Goal: Task Accomplishment & Management: Manage account settings

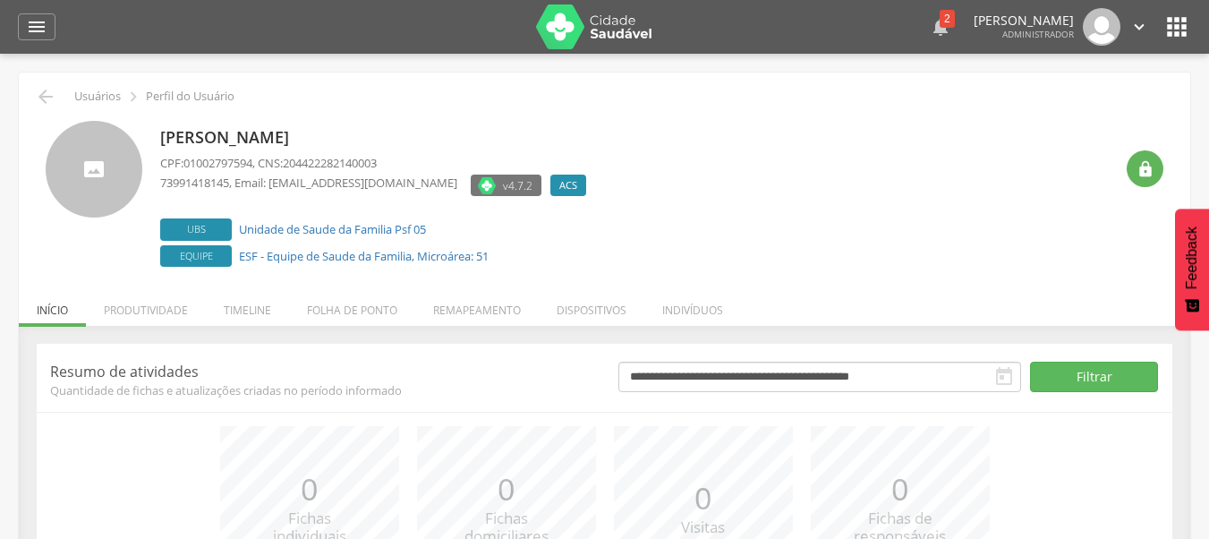
click at [940, 21] on div "2" at bounding box center [947, 19] width 15 height 18
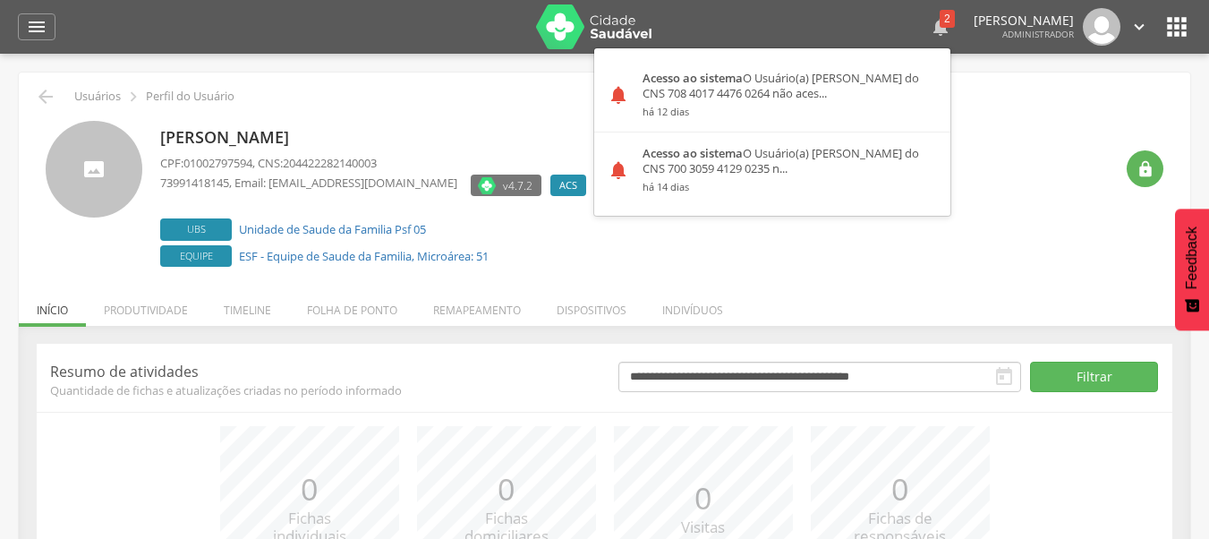
click at [940, 18] on div "2" at bounding box center [947, 19] width 15 height 18
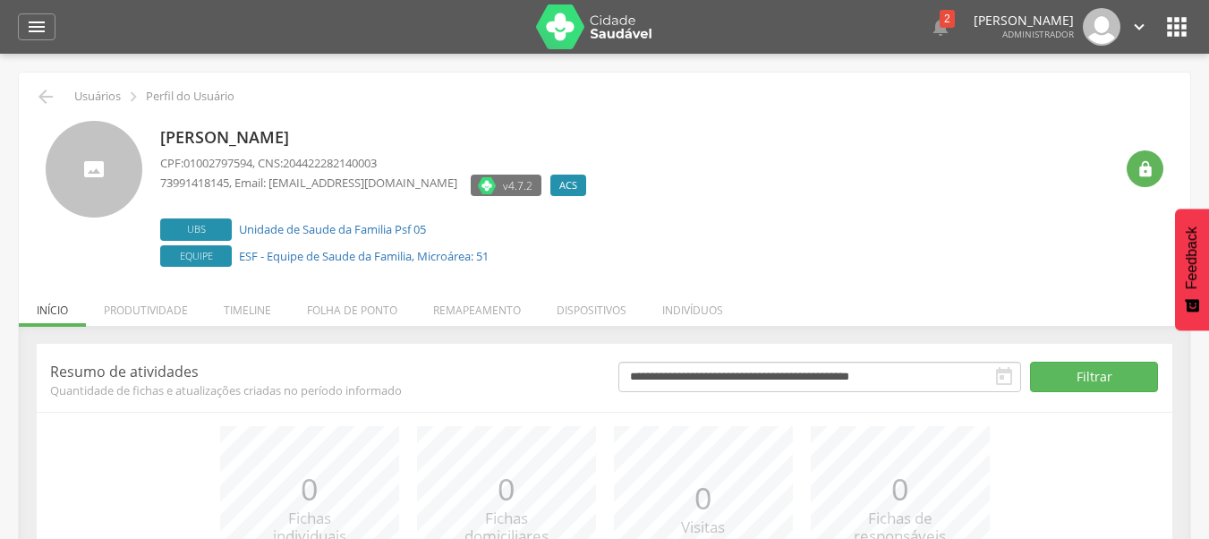
click at [57, 35] on div " Dashboard Supervisão Produtividade Mapa da cidade Mapa de cobertura Ranking A…" at bounding box center [604, 27] width 1173 height 54
click at [46, 25] on icon "" at bounding box center [36, 26] width 21 height 21
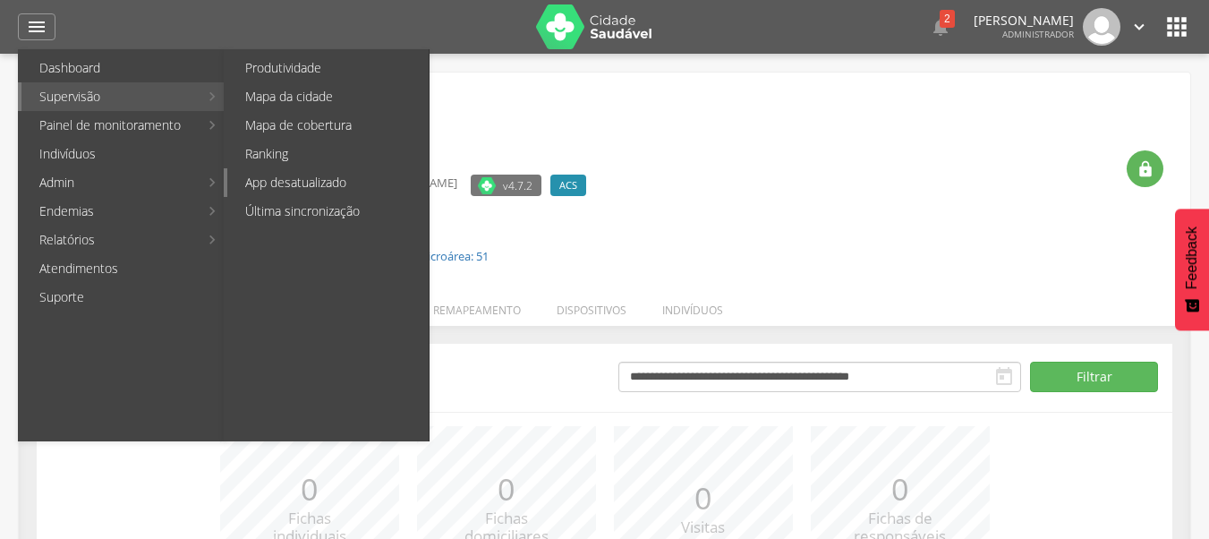
click at [368, 187] on link "App desatualizado" at bounding box center [327, 182] width 201 height 29
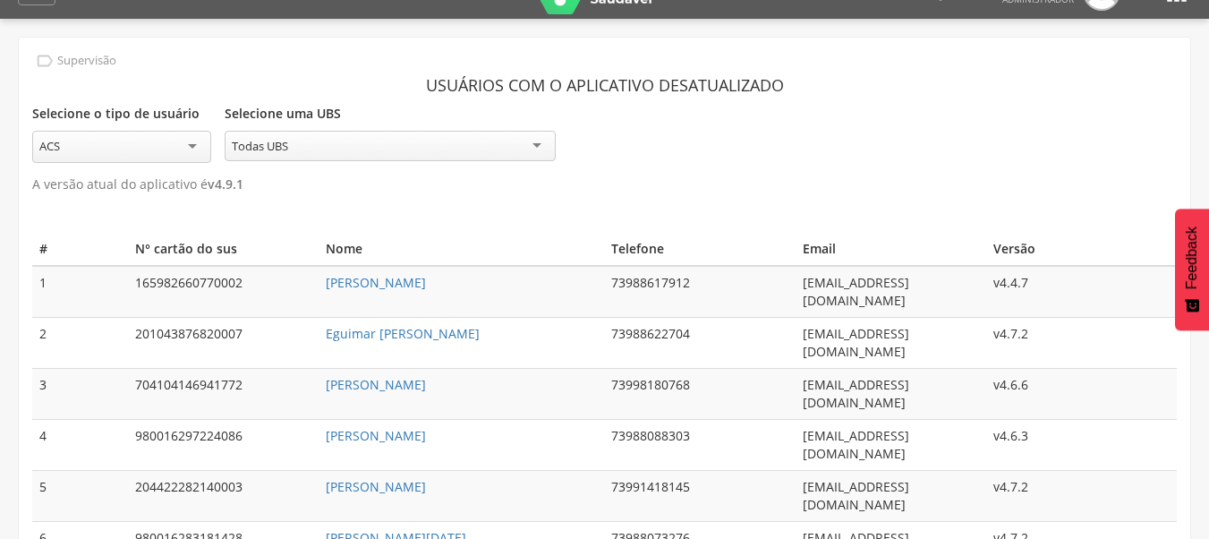
scroll to position [54, 0]
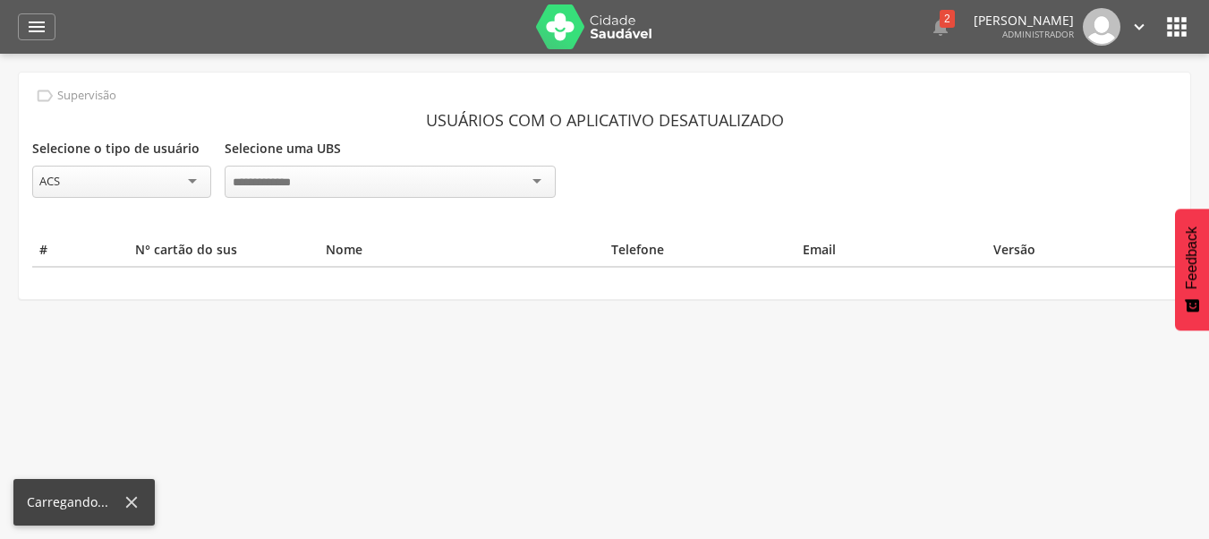
scroll to position [54, 0]
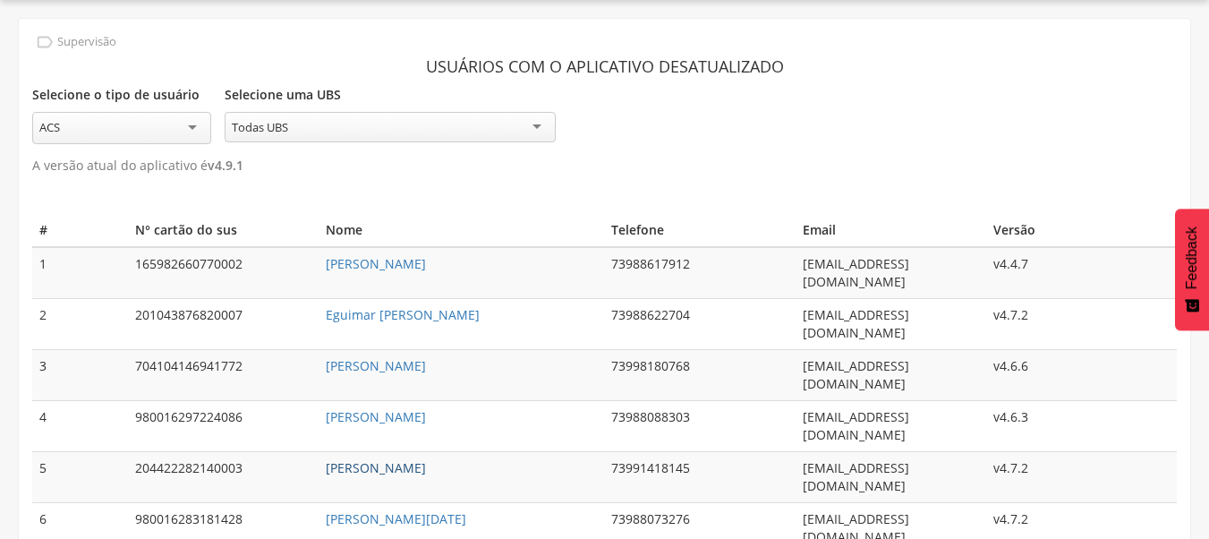
click at [409, 459] on link "[PERSON_NAME]" at bounding box center [376, 467] width 100 height 17
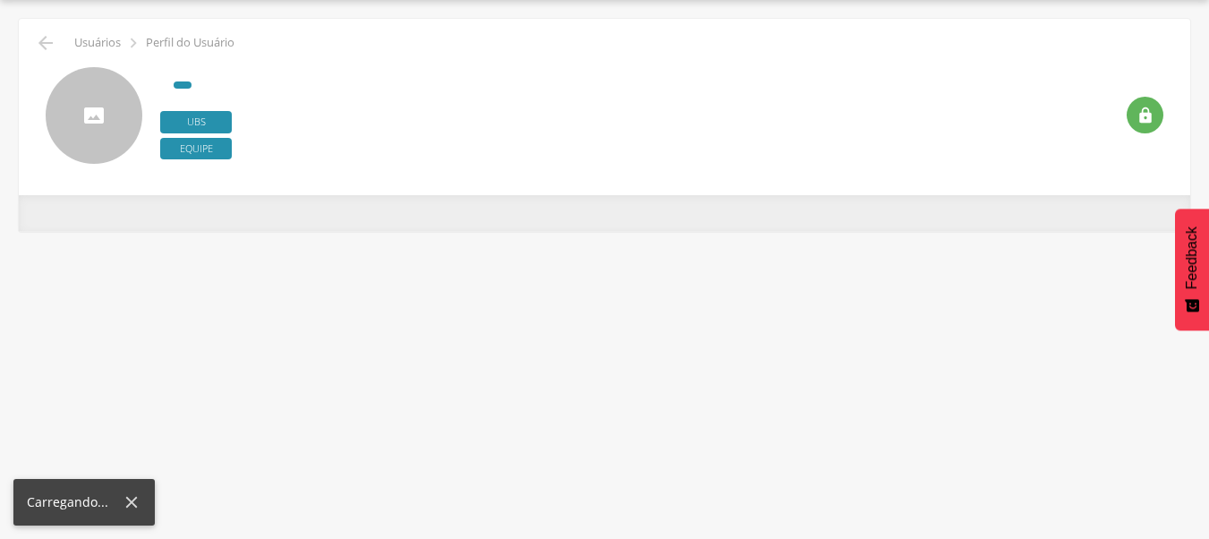
type input "**********"
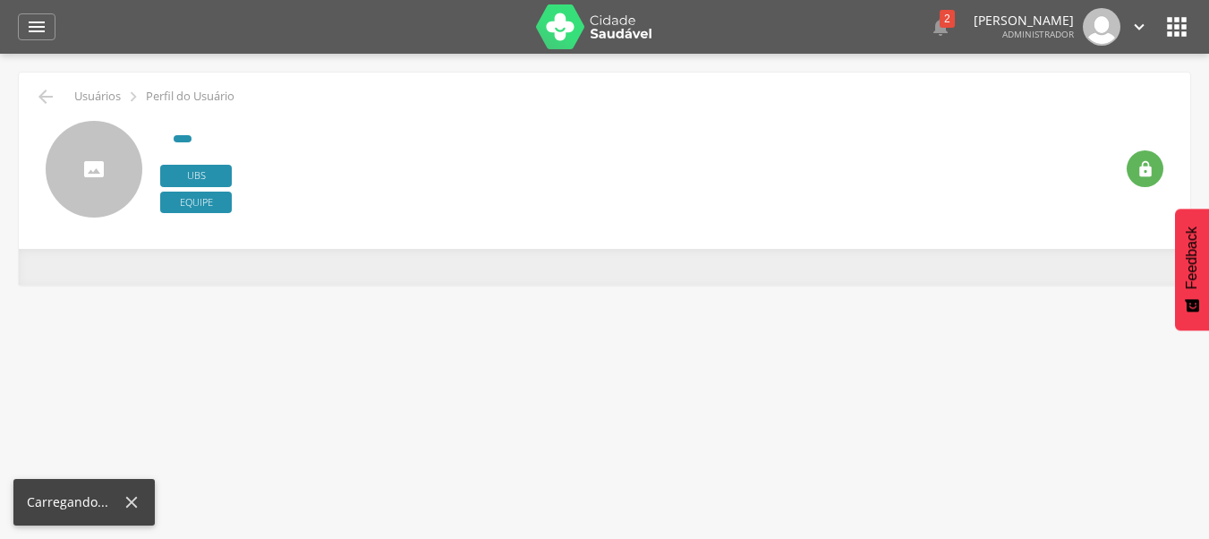
scroll to position [54, 0]
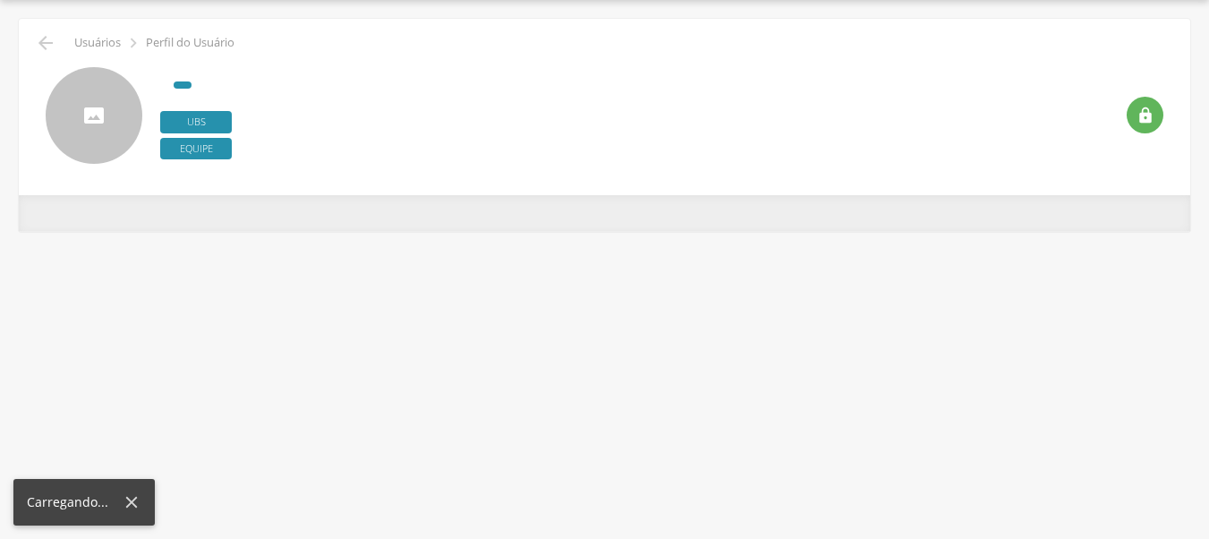
scroll to position [54, 0]
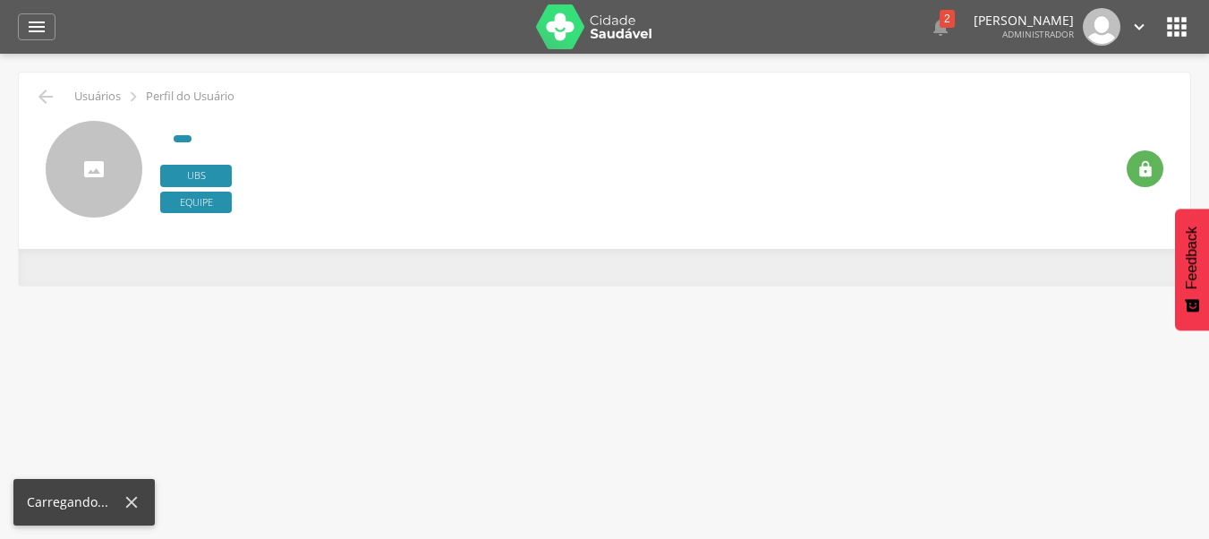
scroll to position [54, 0]
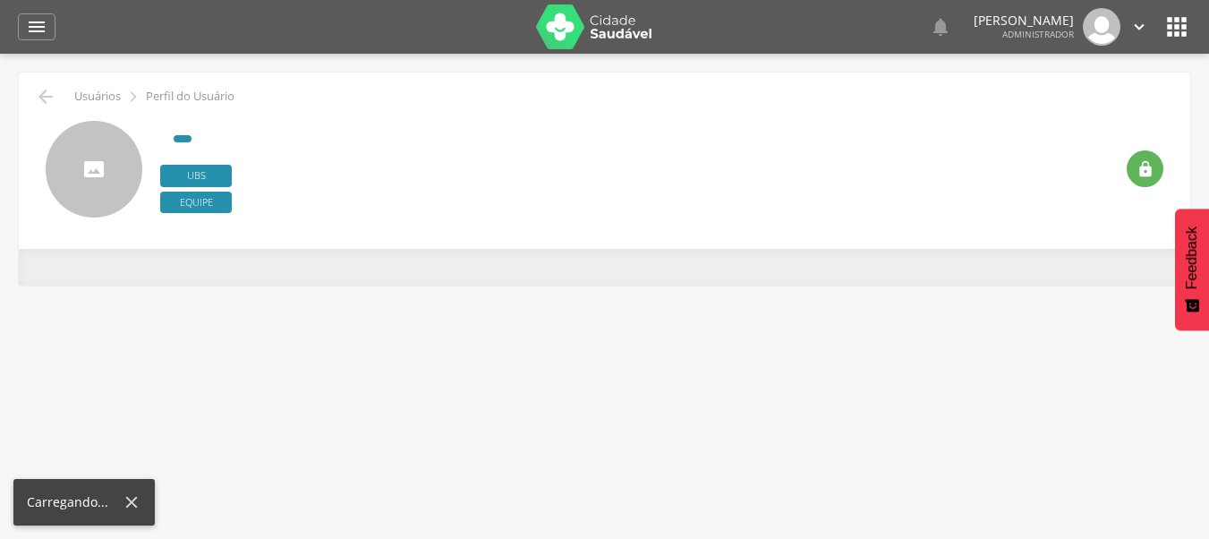
scroll to position [54, 0]
